Goal: Transaction & Acquisition: Subscribe to service/newsletter

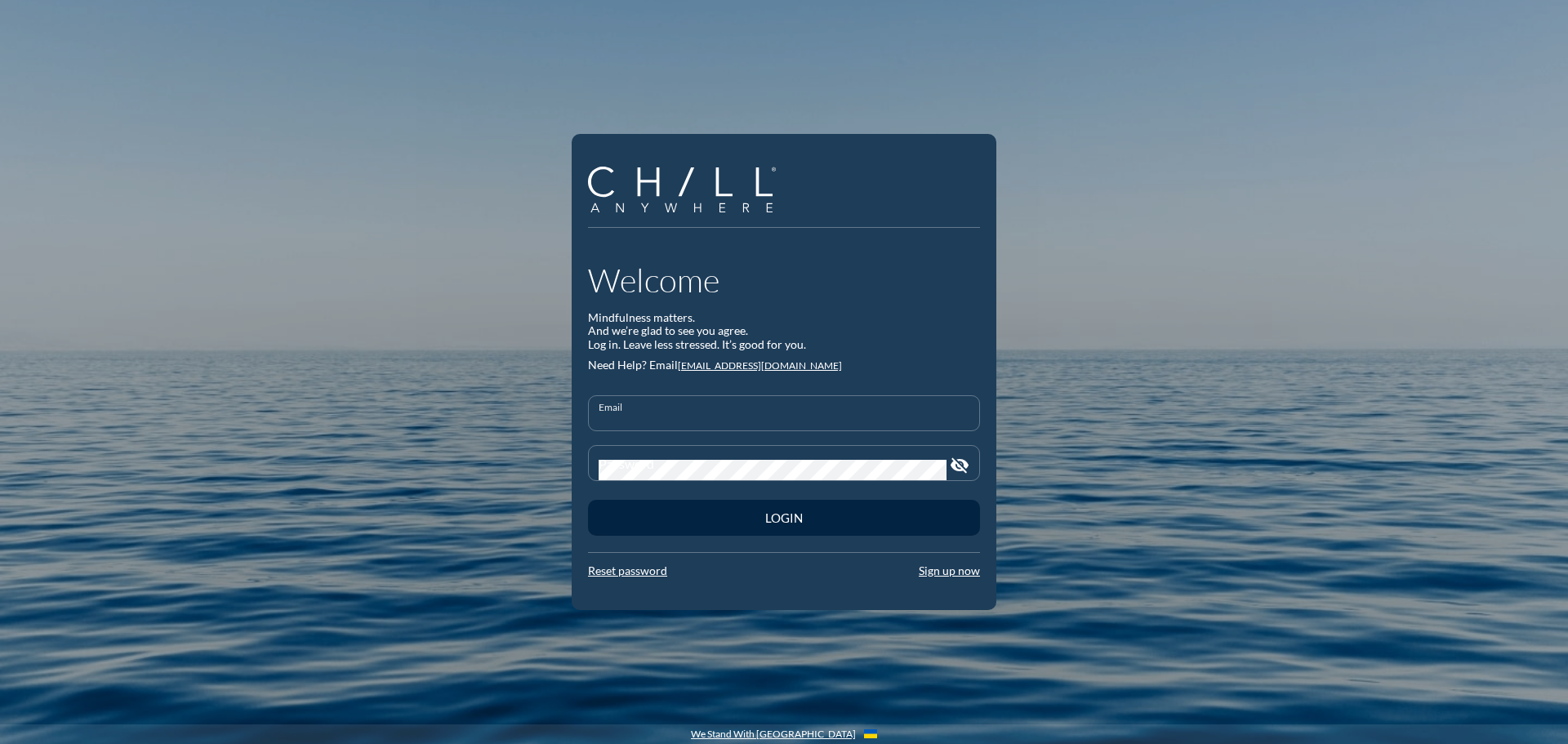
click at [736, 418] on input "Email" at bounding box center [784, 420] width 371 height 20
click at [965, 574] on link "Sign up now" at bounding box center [949, 571] width 61 height 14
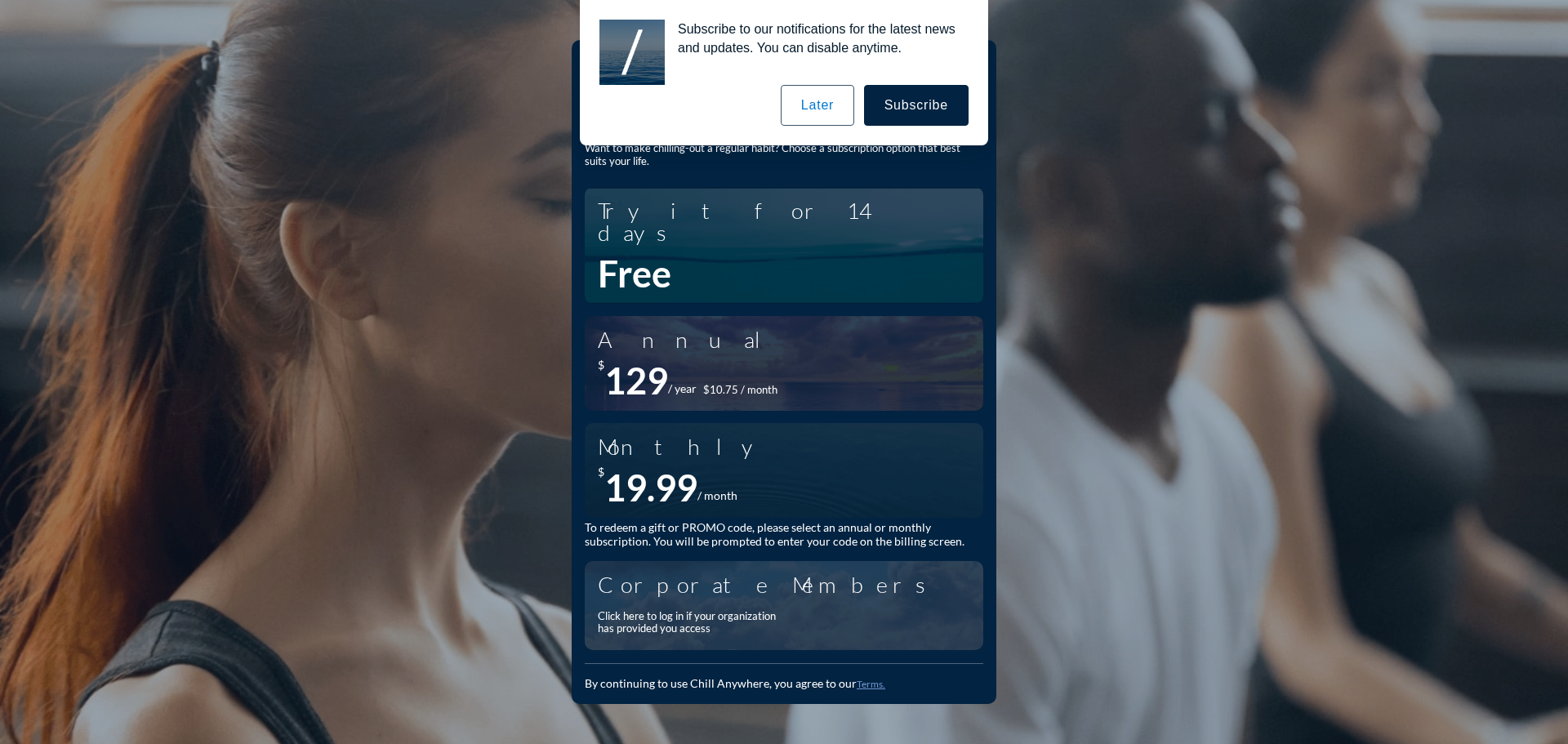
click at [707, 575] on div "Corporate Members" at bounding box center [776, 585] width 358 height 22
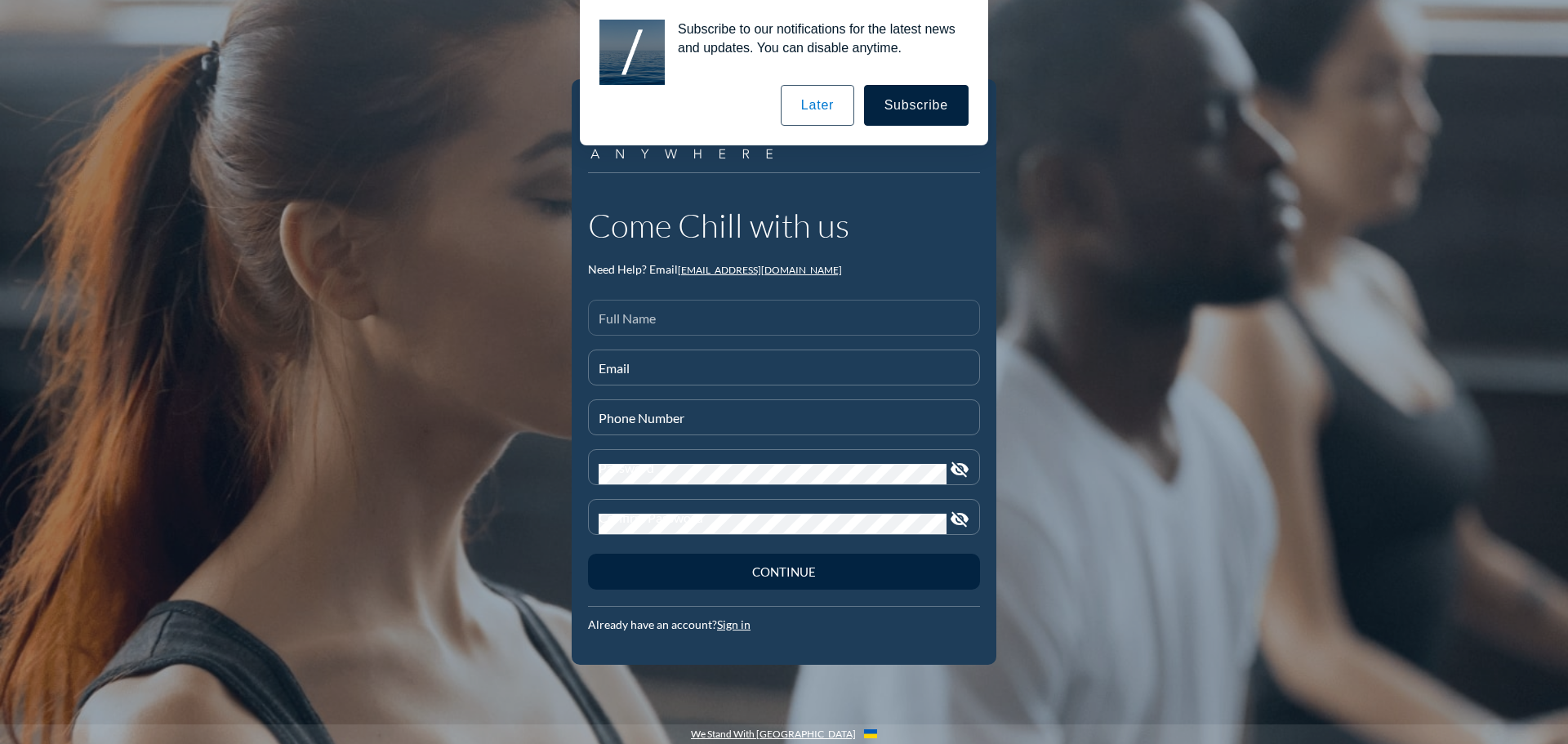
click at [744, 319] on input "Full Name" at bounding box center [784, 325] width 371 height 20
type input "a"
type input "[PERSON_NAME]"
type input "akaczmarek"
